Goal: Communication & Community: Answer question/provide support

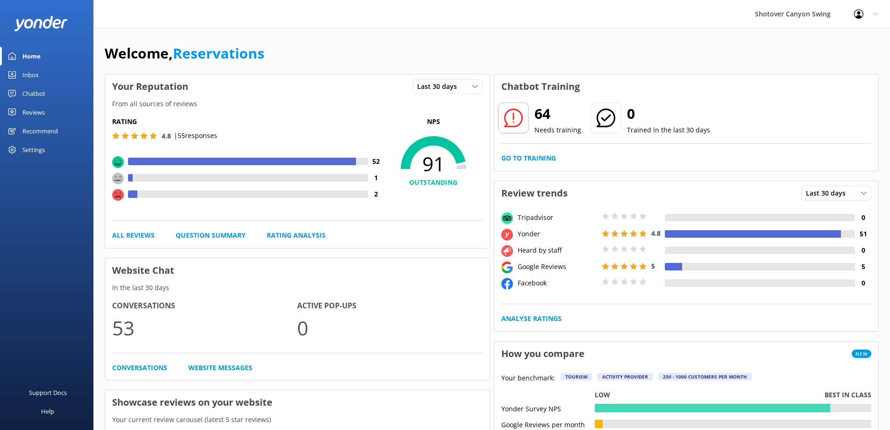
click at [43, 94] on div "Chatbot" at bounding box center [33, 93] width 23 height 19
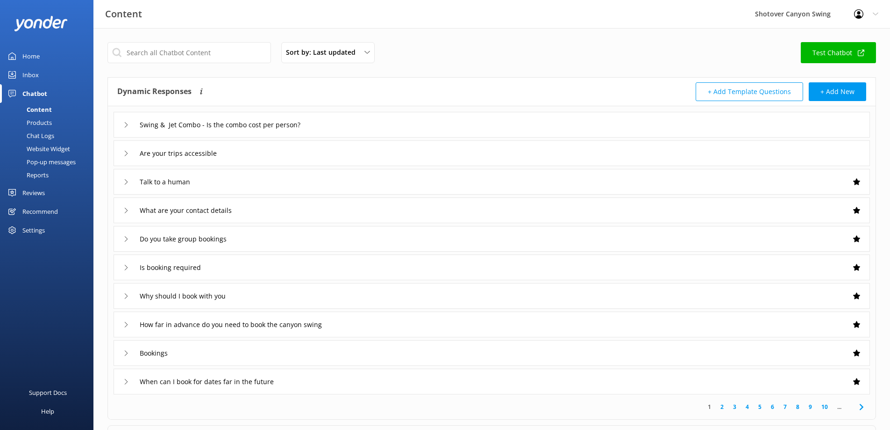
click at [49, 77] on link "Inbox" at bounding box center [46, 74] width 93 height 19
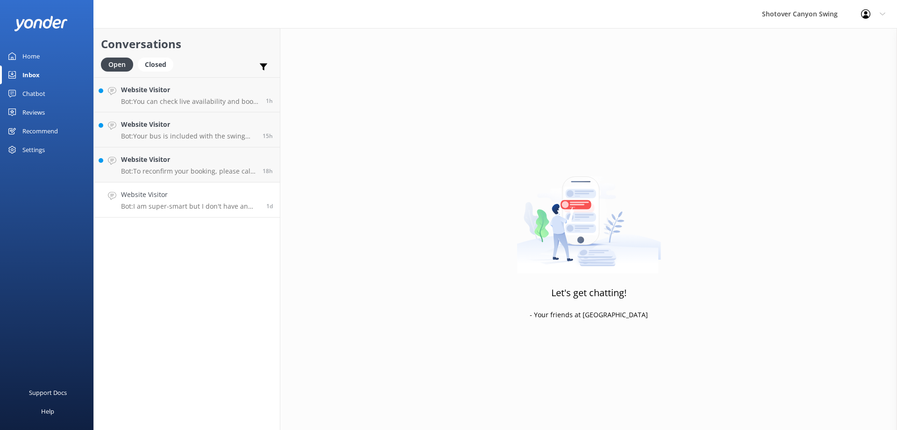
click at [166, 201] on div "Website Visitor Bot: I am super-smart but I don't have an answer for that in my…" at bounding box center [190, 199] width 138 height 21
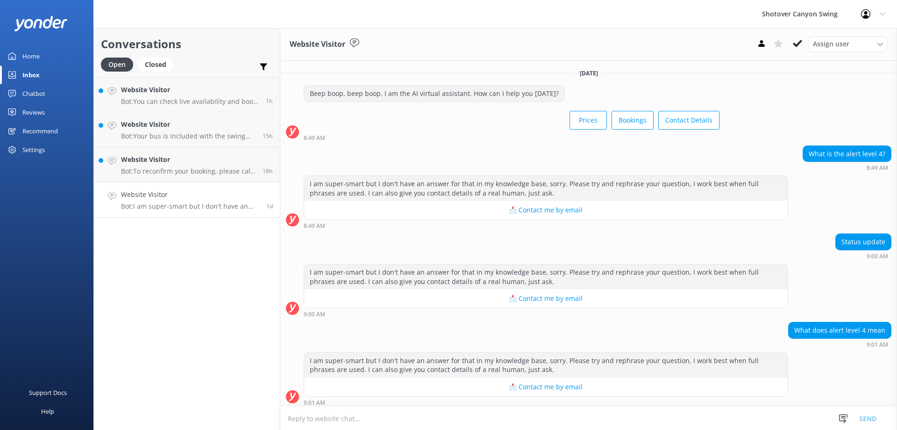
scroll to position [4, 0]
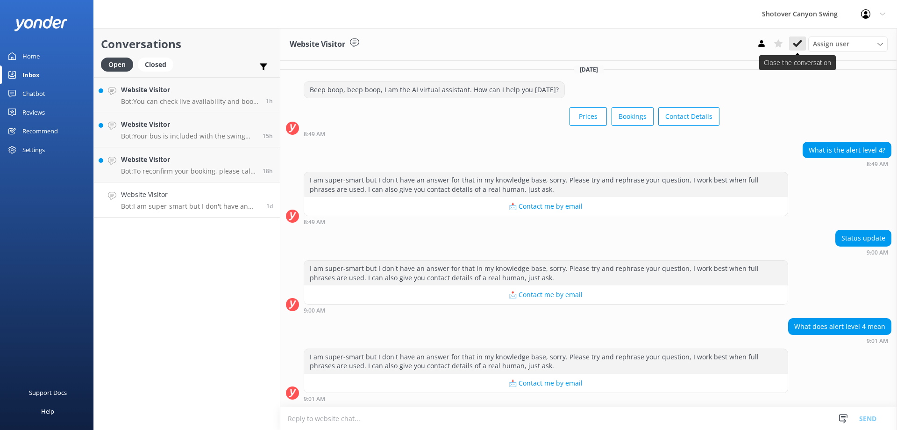
click at [796, 41] on icon at bounding box center [797, 43] width 9 height 9
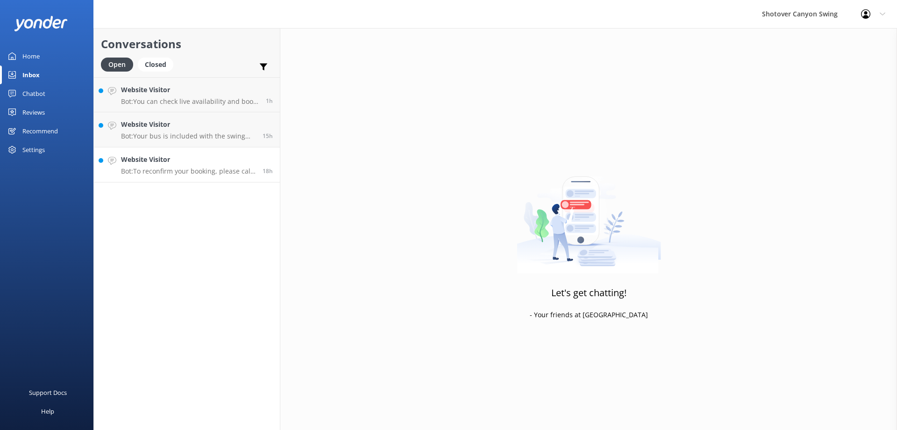
click at [191, 164] on h4 "Website Visitor" at bounding box center [188, 159] width 135 height 10
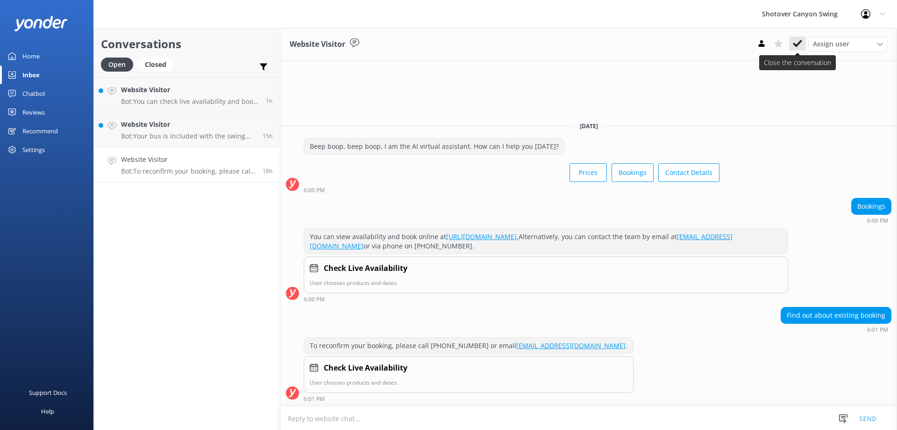
click at [796, 43] on icon at bounding box center [797, 43] width 9 height 9
click at [178, 135] on p "Bot: Your bus is included with the swing booking, so you don't need to book it …" at bounding box center [188, 136] width 135 height 8
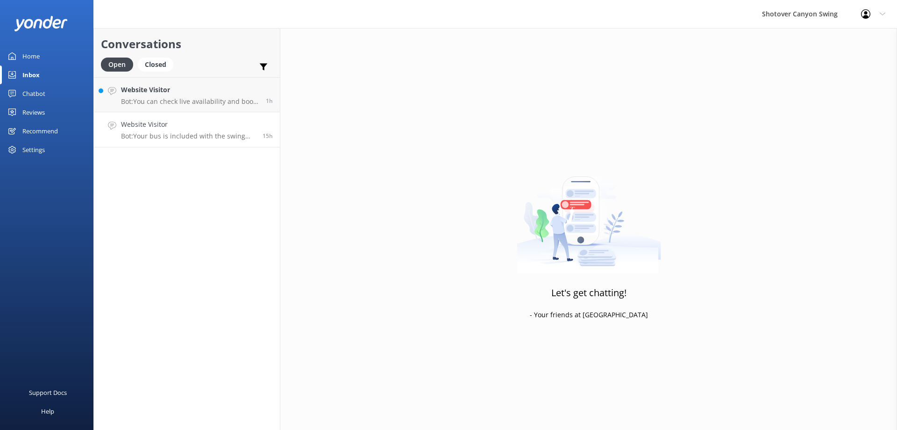
click at [224, 128] on h4 "Website Visitor" at bounding box center [188, 124] width 135 height 10
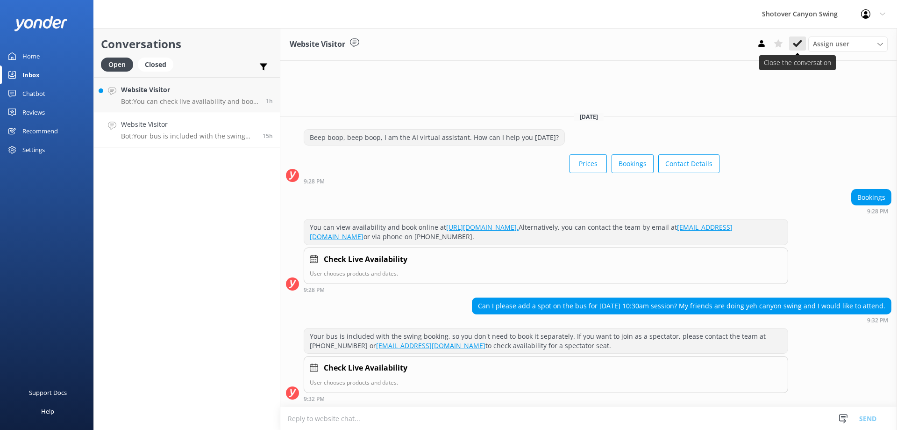
click at [798, 41] on icon at bounding box center [797, 43] width 9 height 9
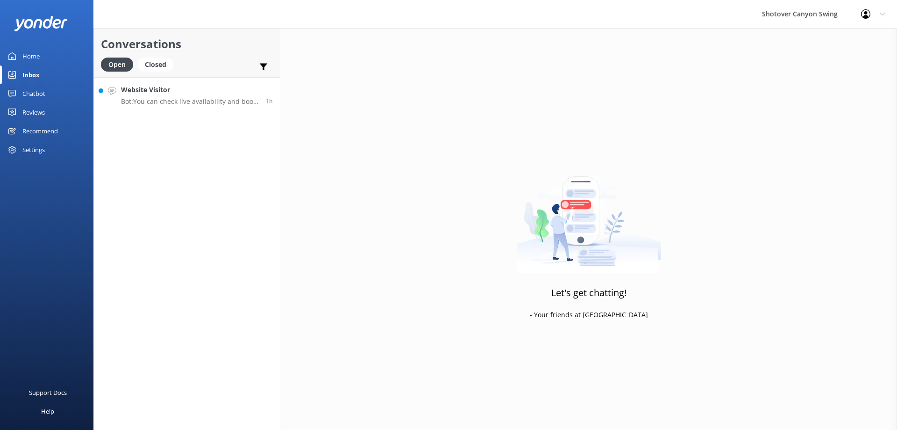
click at [186, 97] on p "Bot: You can check live availability and book online at [URL][DOMAIN_NAME]." at bounding box center [190, 101] width 138 height 8
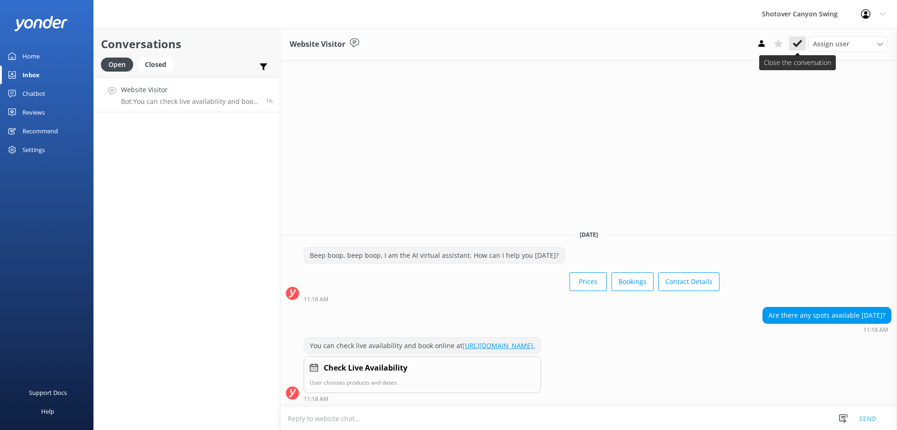
click at [798, 42] on icon at bounding box center [797, 43] width 9 height 9
